Goal: Information Seeking & Learning: Compare options

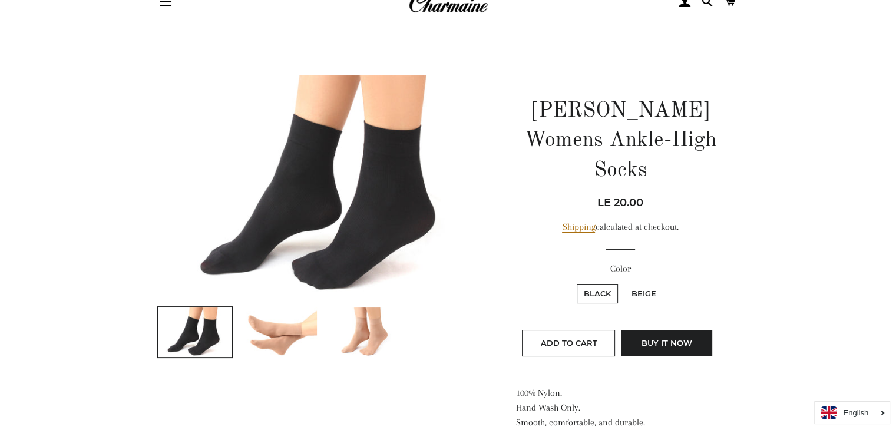
scroll to position [48, 0]
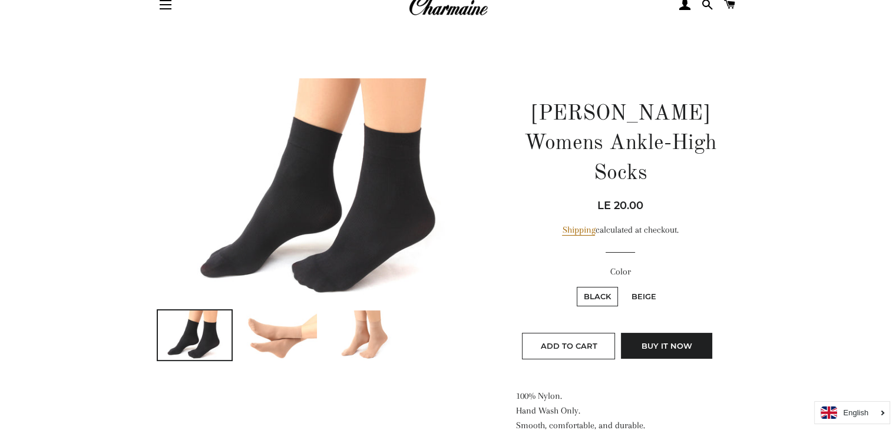
click at [640, 287] on label "Beige" at bounding box center [644, 296] width 39 height 19
click at [623, 285] on input "Beige" at bounding box center [623, 285] width 1 height 1
radio input "true"
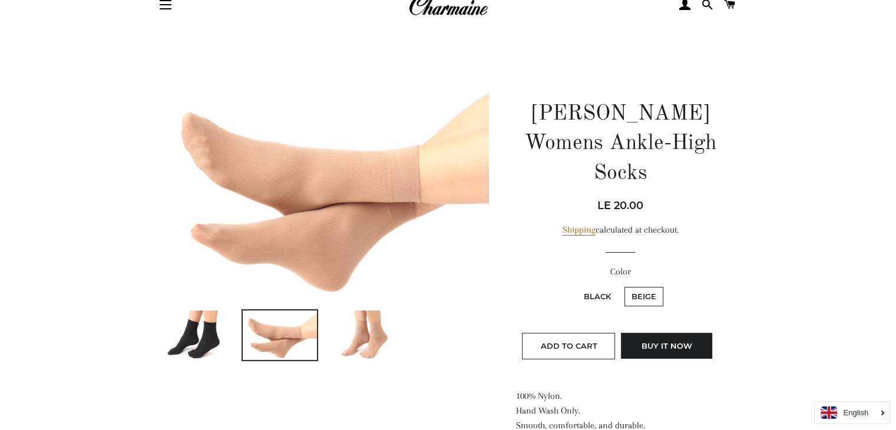
click at [592, 287] on label "Black" at bounding box center [597, 296] width 41 height 19
click at [576, 285] on input "Black" at bounding box center [575, 285] width 1 height 1
radio input "true"
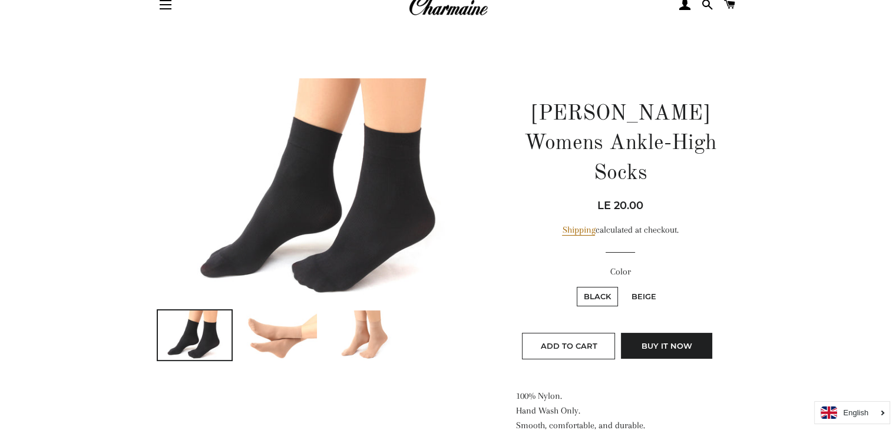
click at [649, 287] on label "Beige" at bounding box center [644, 296] width 39 height 19
click at [623, 285] on input "Beige" at bounding box center [623, 285] width 1 height 1
radio input "true"
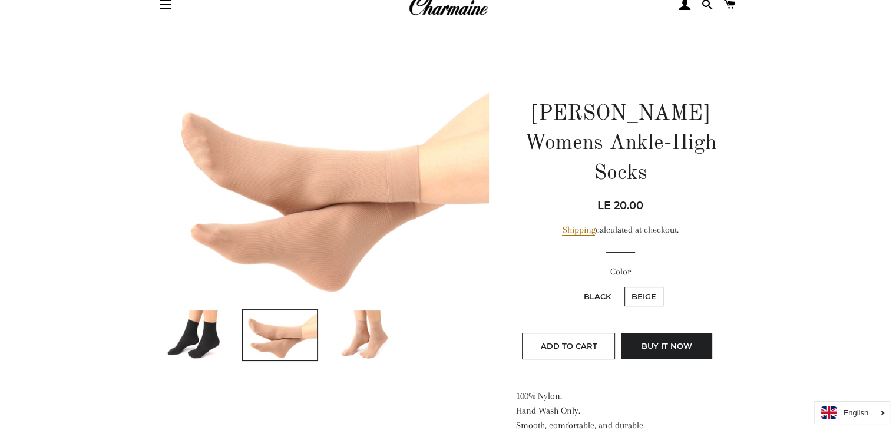
click at [596, 287] on label "Black" at bounding box center [597, 296] width 41 height 19
click at [576, 285] on input "Black" at bounding box center [575, 285] width 1 height 1
radio input "true"
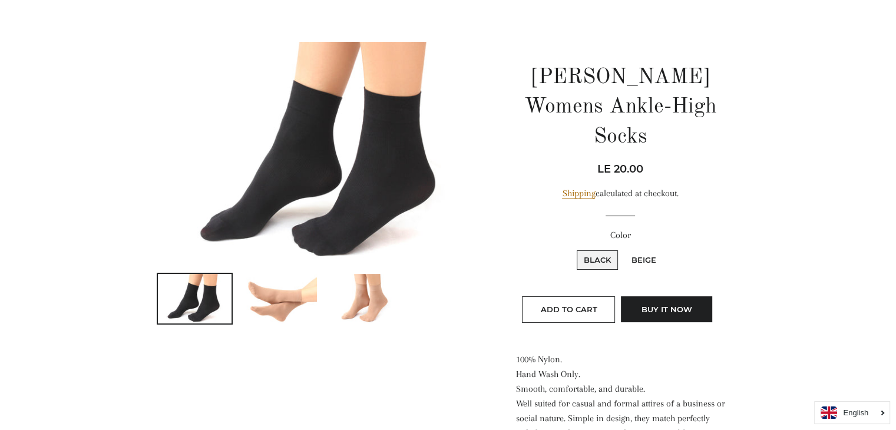
scroll to position [65, 0]
